Goal: Information Seeking & Learning: Learn about a topic

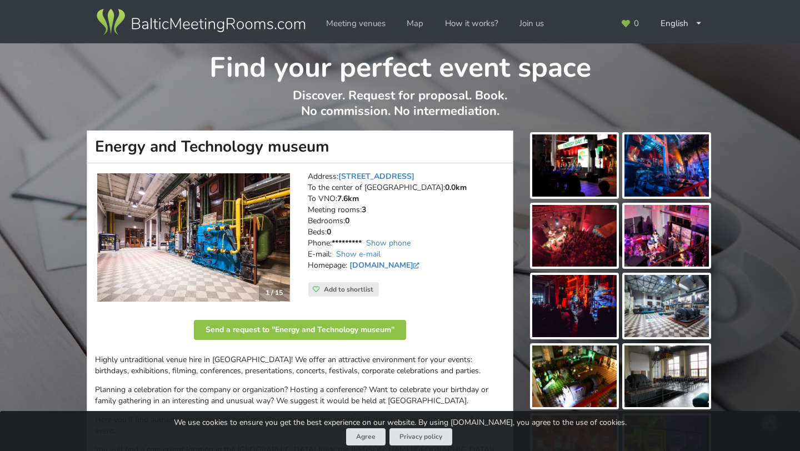
scroll to position [441, 0]
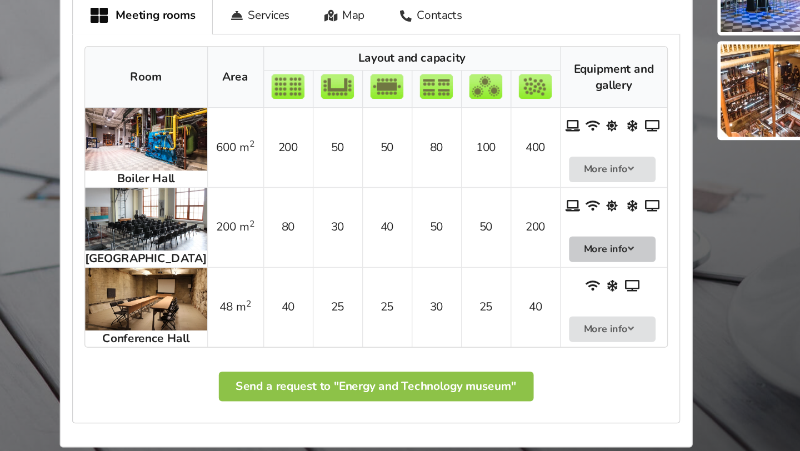
click at [468, 256] on icon at bounding box center [472, 253] width 8 height 7
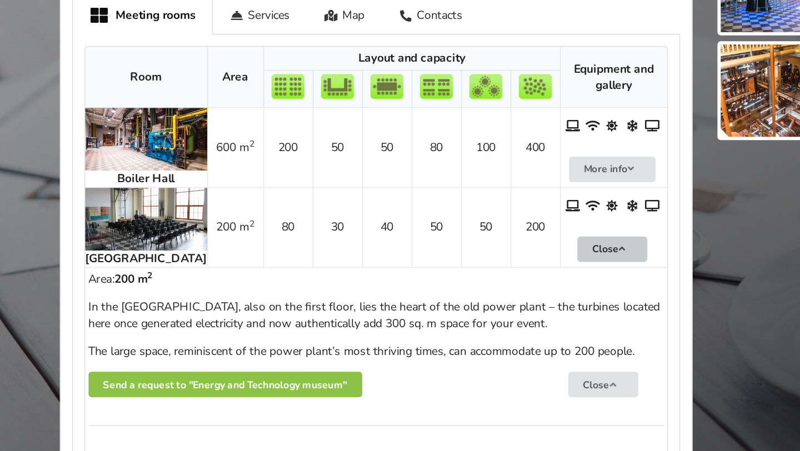
click at [232, 292] on p "In the [GEOGRAPHIC_DATA], also on the first floor, lies the heart of the old po…" at bounding box center [300, 298] width 388 height 22
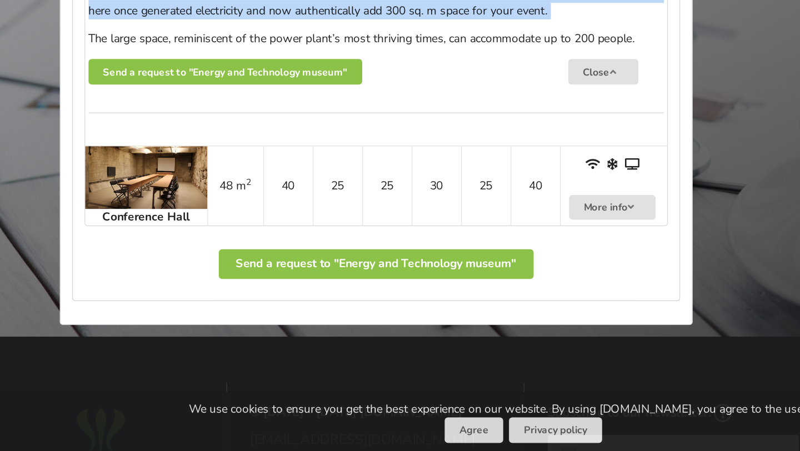
scroll to position [610, 0]
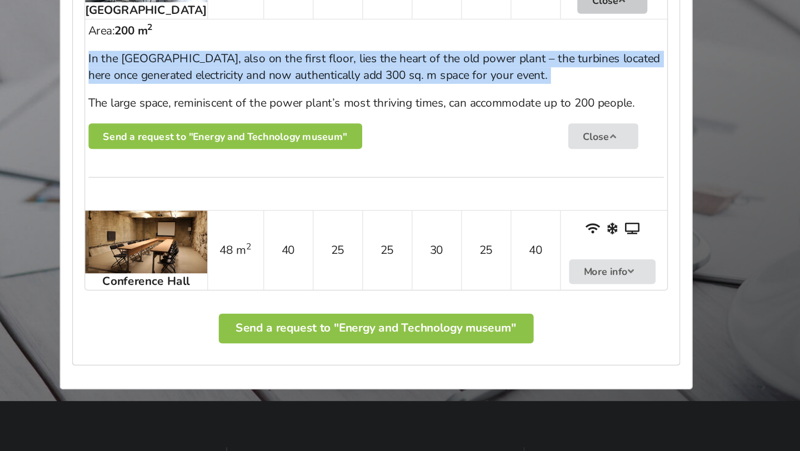
click at [124, 240] on img at bounding box center [145, 247] width 82 height 42
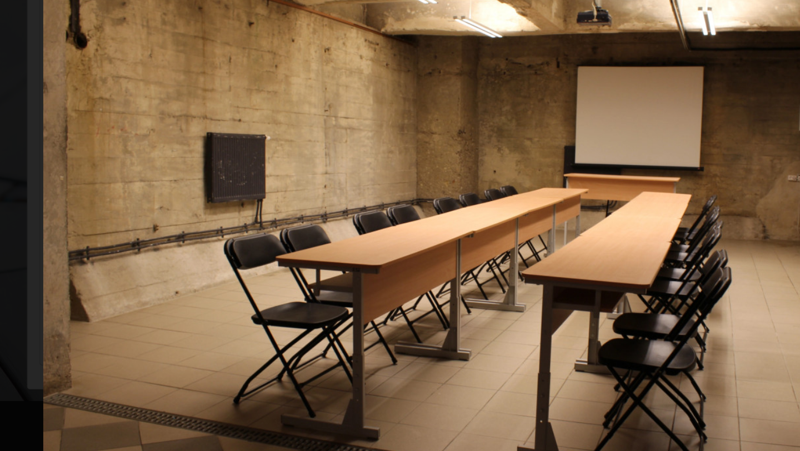
click at [79, 127] on picture at bounding box center [400, 227] width 800 height 403
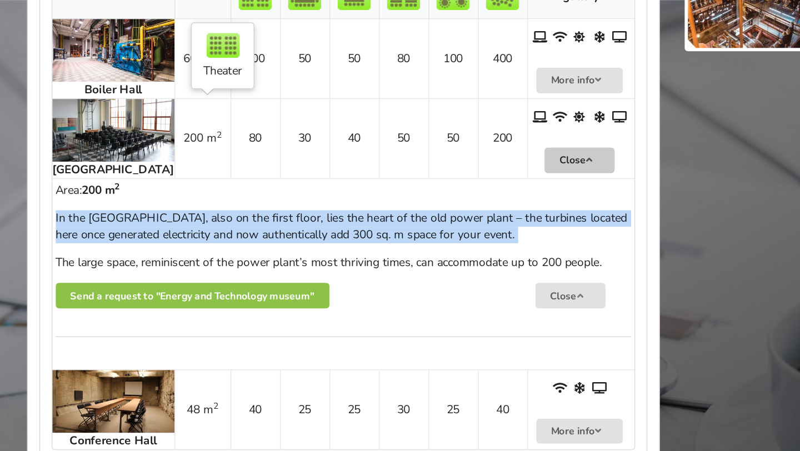
scroll to position [576, 0]
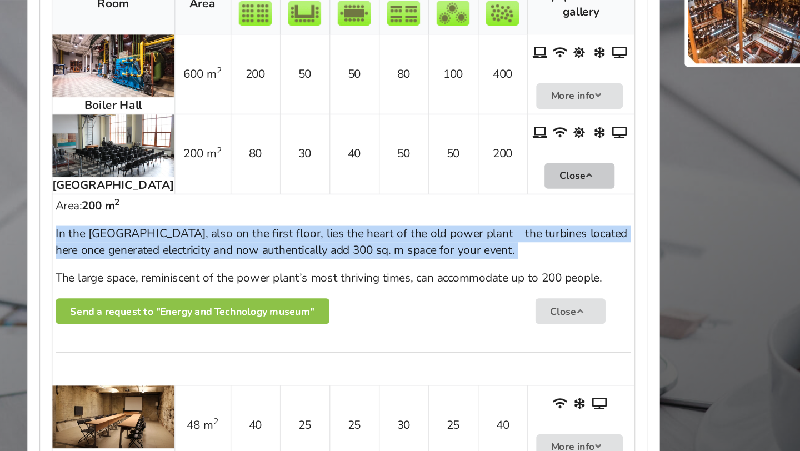
click at [131, 99] on img at bounding box center [145, 98] width 82 height 42
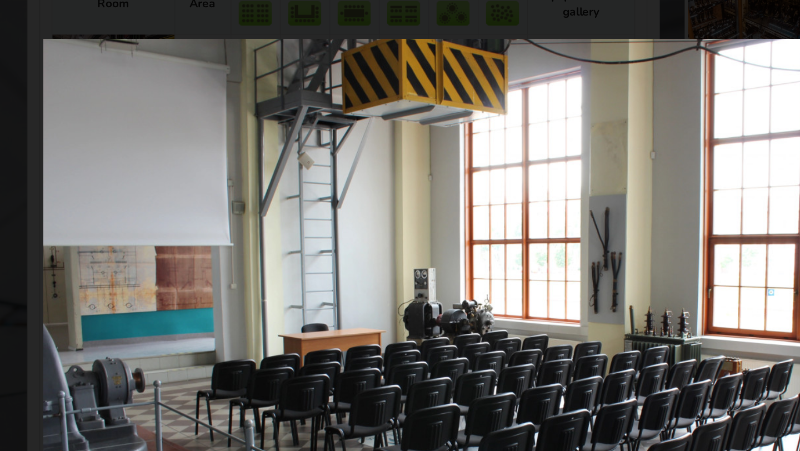
click at [76, 31] on picture at bounding box center [400, 227] width 800 height 403
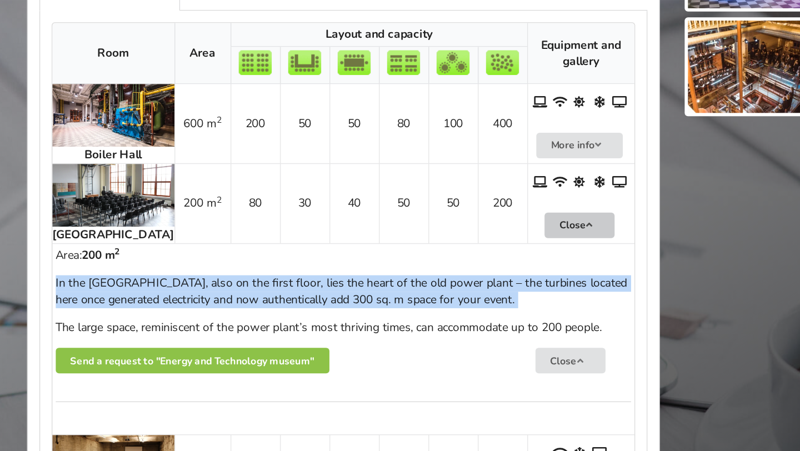
scroll to position [514, 0]
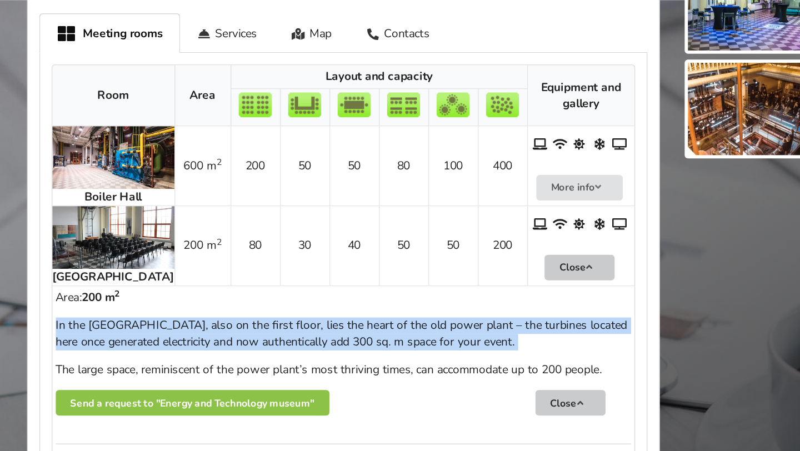
click at [454, 269] on button "Close" at bounding box center [452, 271] width 47 height 17
